Goal: Transaction & Acquisition: Subscribe to service/newsletter

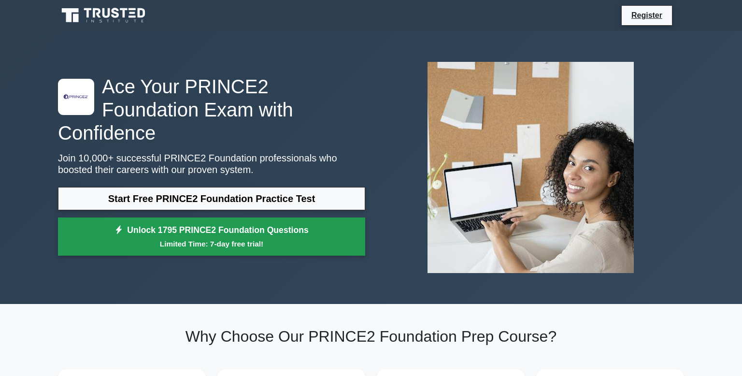
click at [298, 238] on small "Limited Time: 7-day free trial!" at bounding box center [211, 243] width 283 height 11
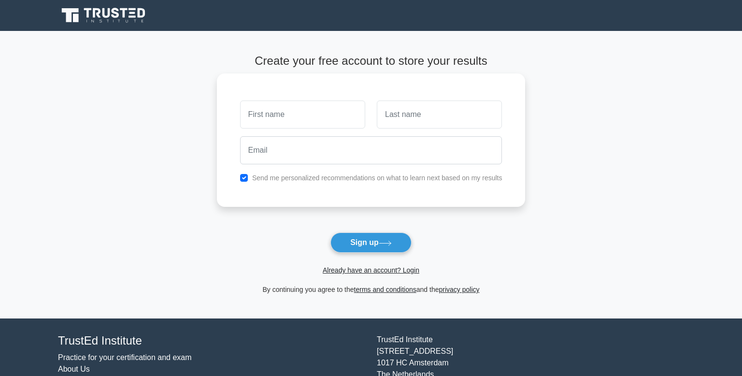
click at [313, 115] on input "text" at bounding box center [302, 115] width 125 height 28
type input "Tashan"
click at [410, 116] on input "text" at bounding box center [439, 115] width 125 height 28
type input "st"
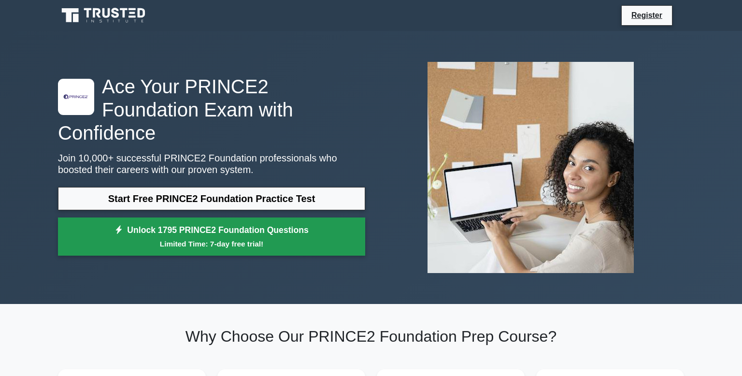
click at [334, 221] on link "Unlock 1795 PRINCE2 Foundation Questions Limited Time: 7-day free trial!" at bounding box center [211, 236] width 307 height 39
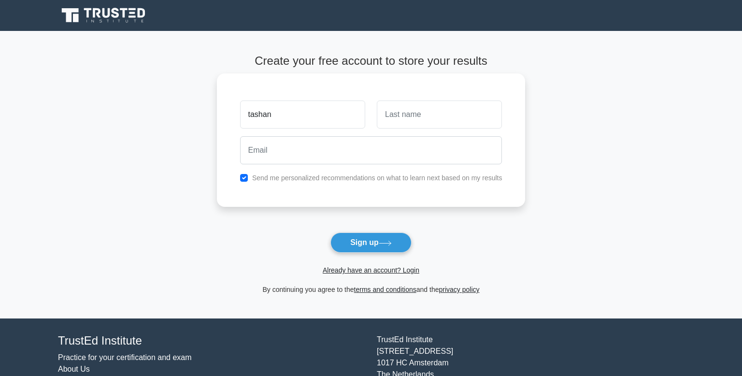
type input "tashan"
click at [424, 112] on input "text" at bounding box center [439, 115] width 125 height 28
type input "sterling"
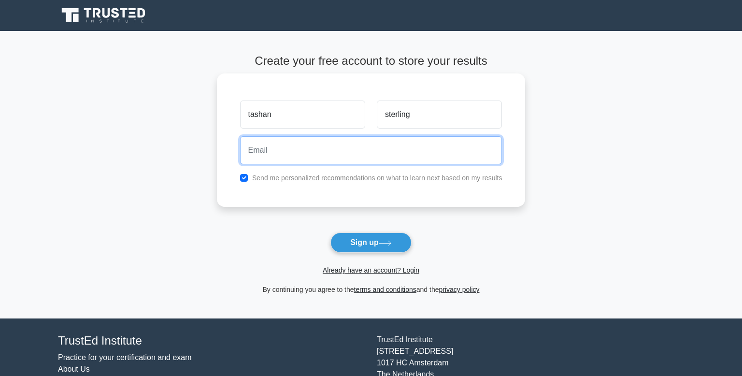
click at [330, 138] on input "email" at bounding box center [371, 150] width 262 height 28
type input "stewartsterling4@gmail.com"
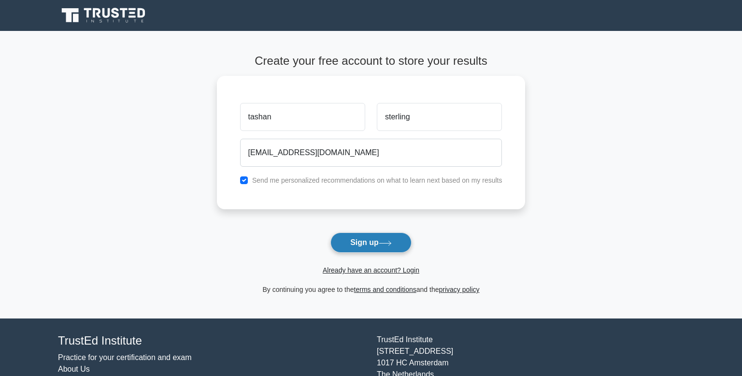
click at [377, 242] on button "Sign up" at bounding box center [371, 242] width 81 height 20
